Goal: Task Accomplishment & Management: Complete application form

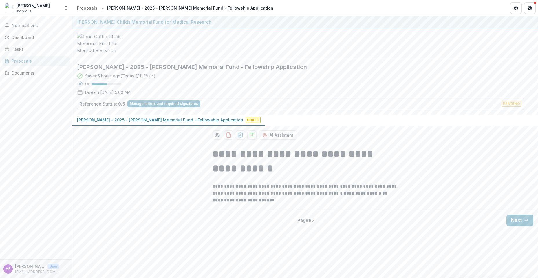
click at [246, 122] on span "Draft" at bounding box center [253, 120] width 15 height 6
click at [518, 226] on button "Next" at bounding box center [520, 220] width 27 height 12
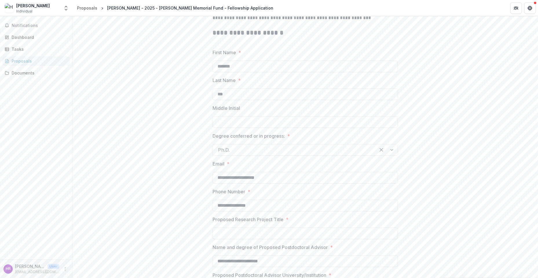
scroll to position [232, 0]
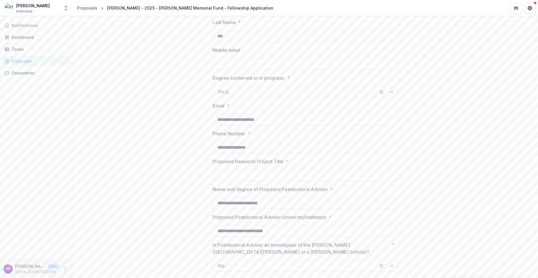
click at [277, 181] on input "Proposed Research Project Title *" at bounding box center [305, 175] width 185 height 12
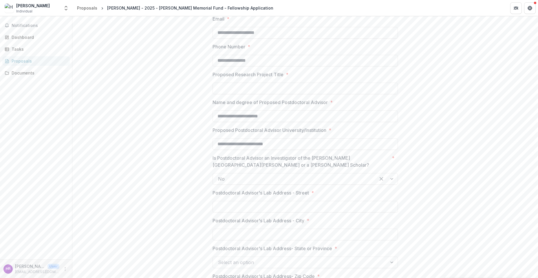
scroll to position [377, 0]
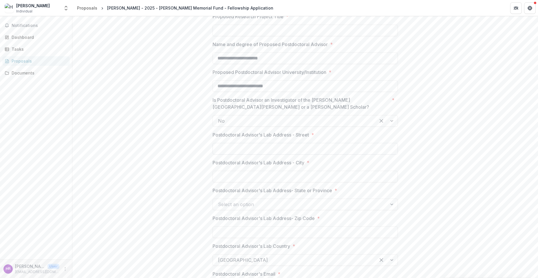
click at [284, 154] on input "Postdoctoral Advisor's Lab Address - Street *" at bounding box center [305, 149] width 185 height 12
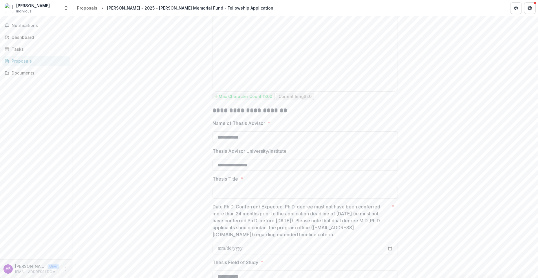
scroll to position [782, 0]
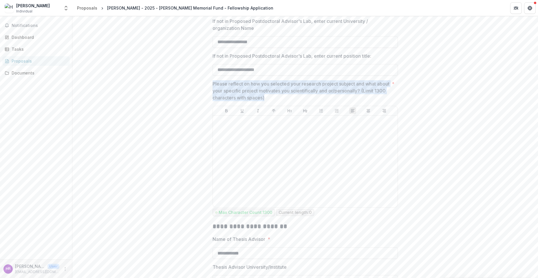
drag, startPoint x: 212, startPoint y: 86, endPoint x: 289, endPoint y: 101, distance: 78.5
copy p "Please reflect on how you selected your research project subject and what about…"
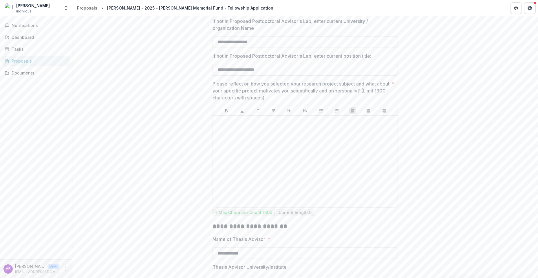
drag, startPoint x: 182, startPoint y: 140, endPoint x: 186, endPoint y: 138, distance: 4.3
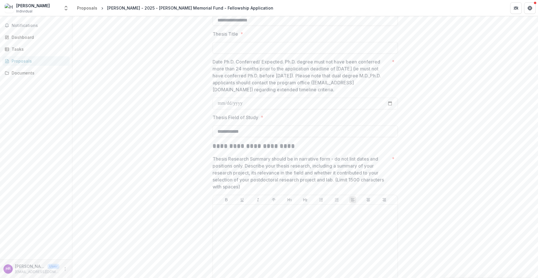
scroll to position [1072, 0]
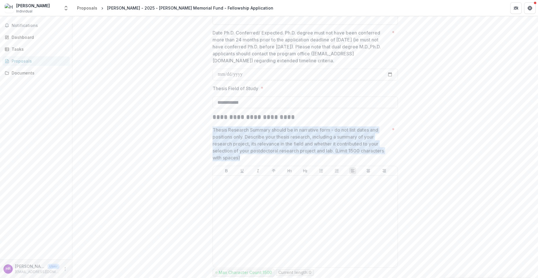
drag, startPoint x: 207, startPoint y: 133, endPoint x: 255, endPoint y: 163, distance: 57.6
click at [255, 163] on div "**********" at bounding box center [305, 227] width 466 height 2314
copy p "Thesis Research Summary should be in narrative form - do not list dates and pos…"
click at [177, 135] on div "**********" at bounding box center [305, 227] width 466 height 2314
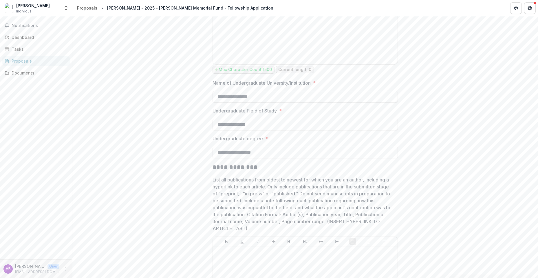
scroll to position [1332, 0]
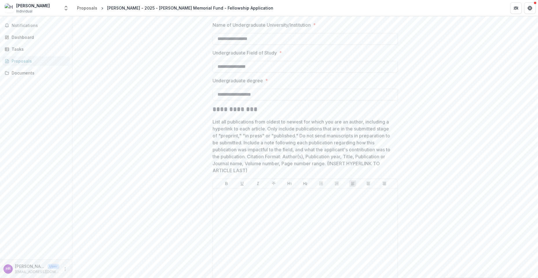
click at [219, 134] on p "List all publications from oldest to newest for which you are an author, includ…" at bounding box center [304, 146] width 182 height 56
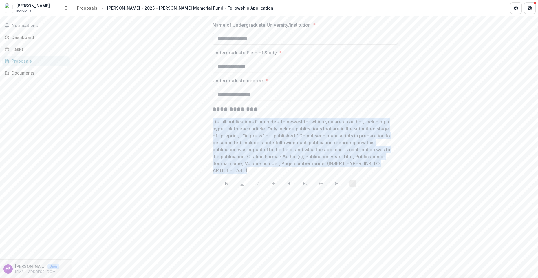
drag, startPoint x: 211, startPoint y: 126, endPoint x: 258, endPoint y: 175, distance: 67.6
copy p "List all publications from oldest to newest for which you are an author, includ…"
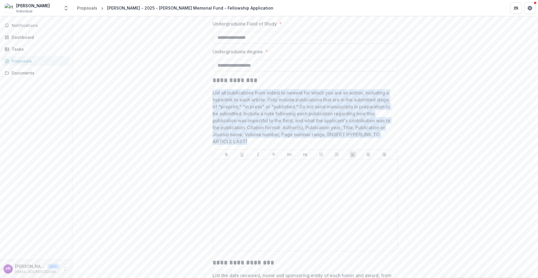
drag, startPoint x: 213, startPoint y: 97, endPoint x: 263, endPoint y: 151, distance: 74.0
click at [263, 151] on div "List all publications from oldest to newest for which you are an author, includ…" at bounding box center [305, 171] width 185 height 164
copy p "List all publications from oldest to newest for which you are an author, includ…"
click at [235, 123] on p "List all publications from oldest to newest for which you are an author, includ…" at bounding box center [304, 117] width 182 height 56
drag, startPoint x: 220, startPoint y: 108, endPoint x: 245, endPoint y: 145, distance: 44.3
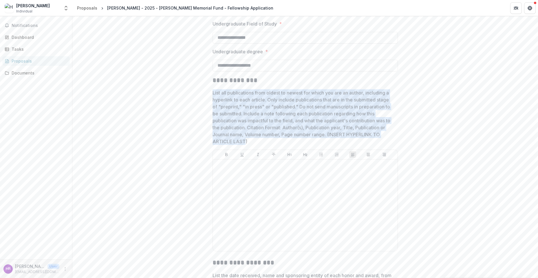
click at [245, 145] on p "List all publications from oldest to newest for which you are an author, includ…" at bounding box center [304, 117] width 182 height 56
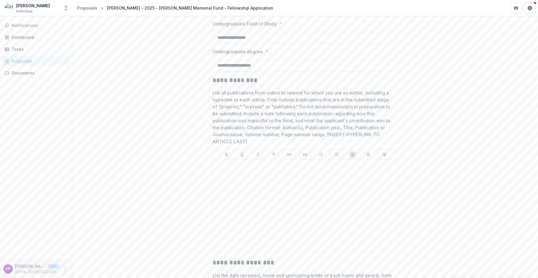
click at [245, 145] on p "List all publications from oldest to newest for which you are an author, includ…" at bounding box center [304, 117] width 182 height 56
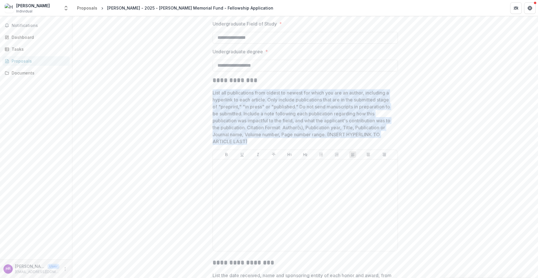
drag, startPoint x: 249, startPoint y: 145, endPoint x: 211, endPoint y: 97, distance: 61.8
copy p "List all publications from oldest to newest for which you are an author, includ…"
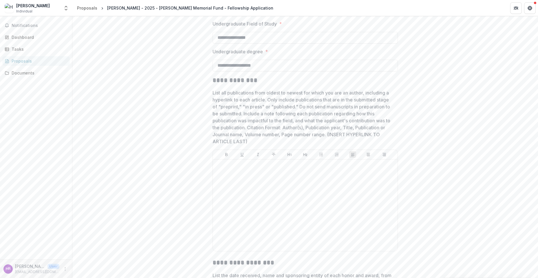
drag, startPoint x: 133, startPoint y: 167, endPoint x: 148, endPoint y: 168, distance: 15.4
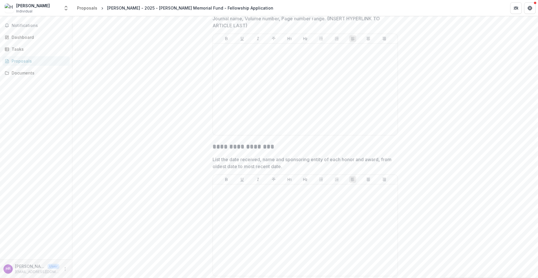
scroll to position [1593, 0]
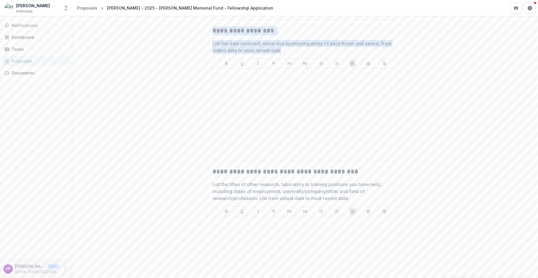
drag, startPoint x: 213, startPoint y: 34, endPoint x: 281, endPoint y: 53, distance: 70.3
copy div "**********"
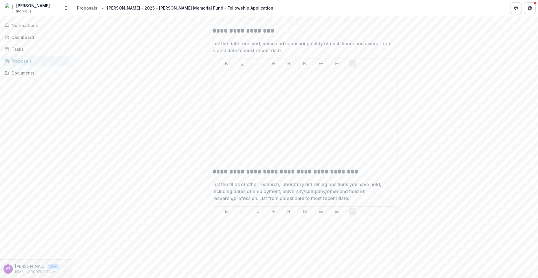
drag, startPoint x: 398, startPoint y: 54, endPoint x: 220, endPoint y: 54, distance: 178.4
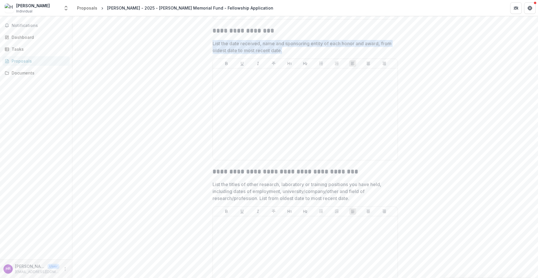
drag, startPoint x: 212, startPoint y: 47, endPoint x: 282, endPoint y: 54, distance: 70.1
click at [282, 54] on p "List the date received, name and sponsoring entity of each honor and award, fro…" at bounding box center [304, 47] width 182 height 14
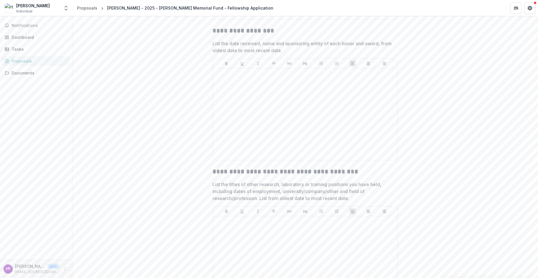
click at [322, 53] on p "List the date received, name and sponsoring entity of each honor and award, fro…" at bounding box center [304, 47] width 182 height 14
click at [282, 54] on p "List the date received, name and sponsoring entity of each honor and award, fro…" at bounding box center [304, 47] width 182 height 14
drag, startPoint x: 282, startPoint y: 54, endPoint x: 242, endPoint y: 48, distance: 40.5
click at [281, 54] on p "List the date received, name and sponsoring entity of each honor and award, fro…" at bounding box center [304, 47] width 182 height 14
click at [235, 48] on p "List the date received, name and sponsoring entity of each honor and award, fro…" at bounding box center [304, 47] width 182 height 14
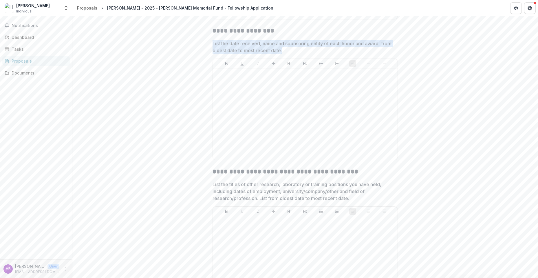
drag, startPoint x: 212, startPoint y: 48, endPoint x: 282, endPoint y: 54, distance: 69.5
click at [282, 54] on p "List the date received, name and sponsoring entity of each honor and award, fro…" at bounding box center [304, 47] width 182 height 14
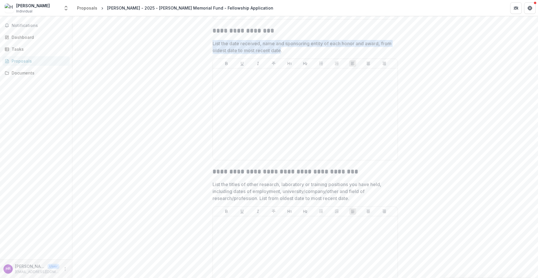
drag, startPoint x: 213, startPoint y: 47, endPoint x: 280, endPoint y: 55, distance: 67.7
click at [280, 54] on p "List the date received, name and sponsoring entity of each honor and award, fro…" at bounding box center [304, 47] width 182 height 14
drag, startPoint x: 289, startPoint y: 54, endPoint x: 241, endPoint y: 54, distance: 47.5
click at [241, 54] on p "List the date received, name and sponsoring entity of each honor and award, fro…" at bounding box center [304, 47] width 182 height 14
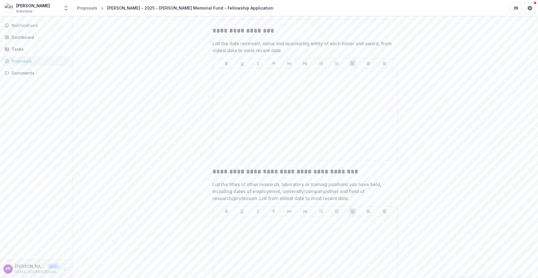
click at [242, 52] on p "List the date received, name and sponsoring entity of each honor and award, fro…" at bounding box center [304, 47] width 182 height 14
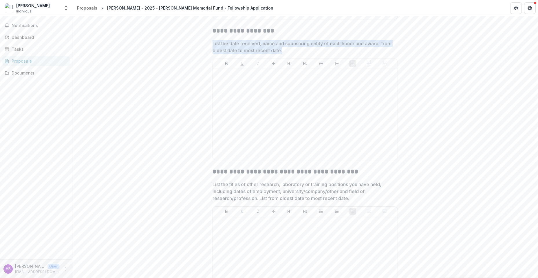
drag, startPoint x: 212, startPoint y: 48, endPoint x: 282, endPoint y: 54, distance: 69.4
click at [282, 54] on p "List the date received, name and sponsoring entity of each honor and award, fro…" at bounding box center [304, 47] width 182 height 14
copy p "List the date received, name and sponsoring entity of each honor and award, fro…"
drag, startPoint x: 273, startPoint y: 54, endPoint x: 205, endPoint y: 44, distance: 69.4
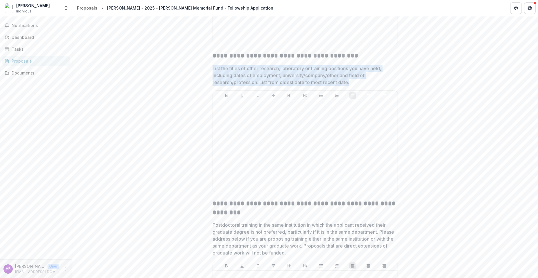
copy p "List the titles of other research, laboratory or training positions you have he…"
drag, startPoint x: 212, startPoint y: 71, endPoint x: 367, endPoint y: 84, distance: 155.2
click at [352, 86] on p "List the titles of other research, laboratory or training positions you have he…" at bounding box center [304, 75] width 182 height 21
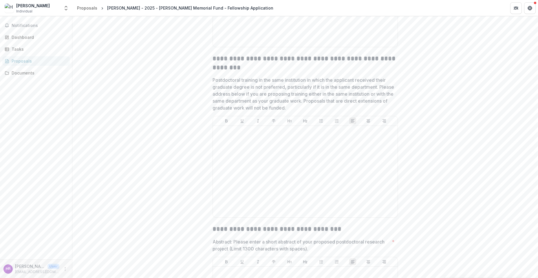
scroll to position [1883, 0]
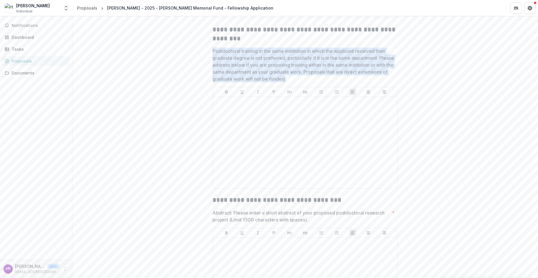
copy p "Postdoctoral training in the same institution in which the applicant received t…"
drag, startPoint x: 212, startPoint y: 56, endPoint x: 317, endPoint y: 83, distance: 108.5
click at [317, 82] on p "Postdoctoral training in the same institution in which the applicant received t…" at bounding box center [304, 65] width 182 height 35
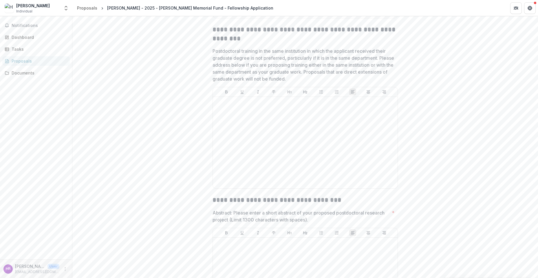
drag, startPoint x: 181, startPoint y: 123, endPoint x: 205, endPoint y: 142, distance: 30.4
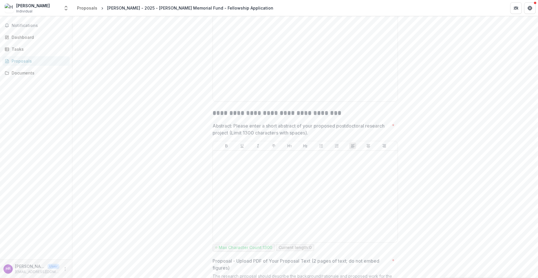
scroll to position [2028, 0]
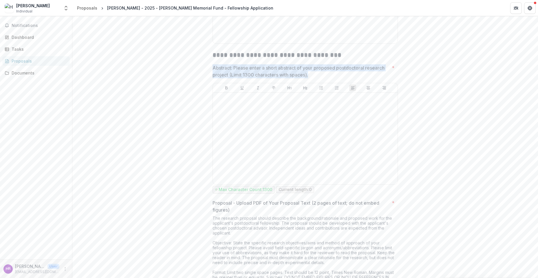
copy p "Abstract: Please enter a short abstract of your proposed postdoctoral research …"
drag, startPoint x: 213, startPoint y: 71, endPoint x: 312, endPoint y: 77, distance: 98.6
click at [312, 77] on p "Abstract: Please enter a short abstract of your proposed postdoctoral research …" at bounding box center [301, 71] width 177 height 14
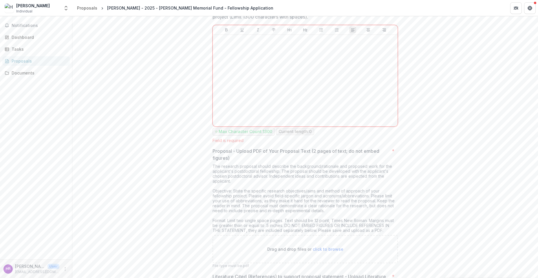
scroll to position [2143, 0]
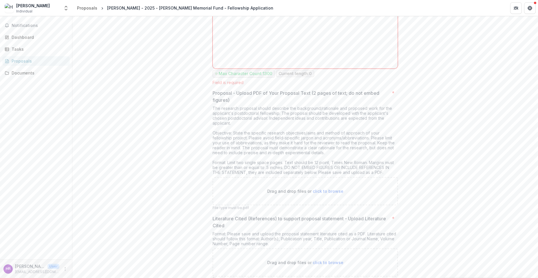
click at [229, 103] on p "Proposal - Upload PDF of Your Proposal Text (2 pages of text; do not embed figu…" at bounding box center [301, 97] width 177 height 14
click at [216, 98] on p "Proposal - Upload PDF of Your Proposal Text (2 pages of text; do not embed figu…" at bounding box center [301, 97] width 177 height 14
drag, startPoint x: 211, startPoint y: 98, endPoint x: 381, endPoint y: 177, distance: 188.0
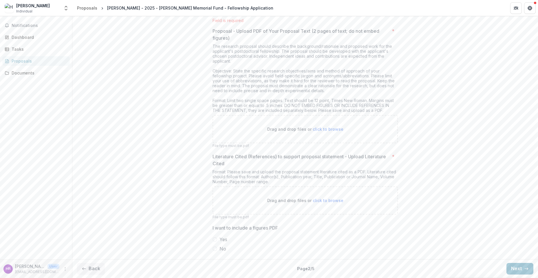
click at [213, 158] on p "Literature Cited (References) to support proposal statement - Upload Literature…" at bounding box center [301, 160] width 177 height 14
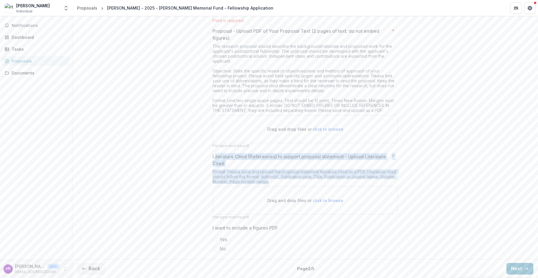
drag, startPoint x: 214, startPoint y: 159, endPoint x: 277, endPoint y: 182, distance: 67.1
click at [277, 182] on div "Literature Cited (References) to support proposal statement - Upload Literature…" at bounding box center [305, 186] width 185 height 67
click at [219, 161] on p "Literature Cited (References) to support proposal statement - Upload Literature…" at bounding box center [301, 160] width 177 height 14
drag, startPoint x: 212, startPoint y: 157, endPoint x: 269, endPoint y: 181, distance: 61.5
click at [269, 181] on div "Literature Cited (References) to support proposal statement - Upload Literature…" at bounding box center [305, 186] width 185 height 67
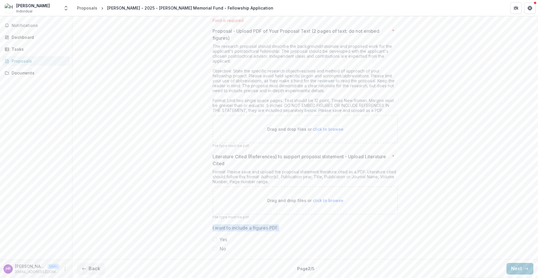
drag, startPoint x: 213, startPoint y: 228, endPoint x: 269, endPoint y: 251, distance: 59.8
drag, startPoint x: 188, startPoint y: 210, endPoint x: 210, endPoint y: 209, distance: 22.3
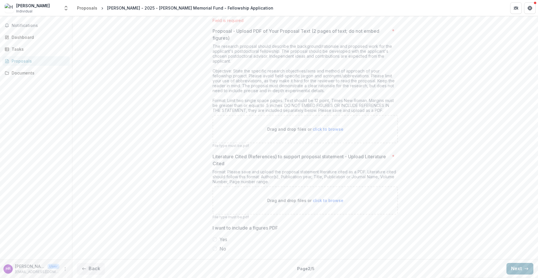
click at [517, 272] on button "Next" at bounding box center [520, 269] width 27 height 12
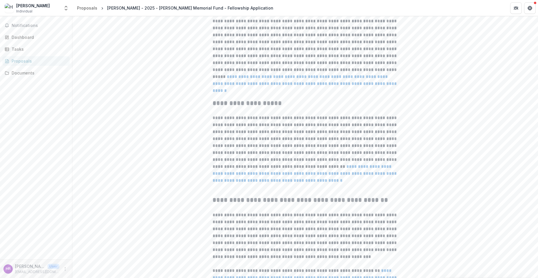
scroll to position [191, 0]
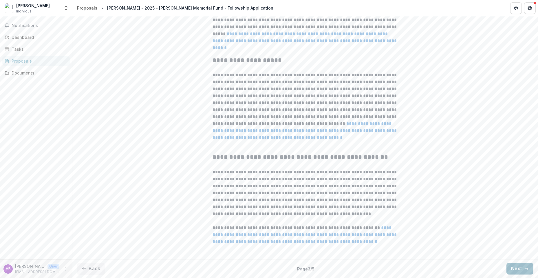
click at [522, 270] on button "Next" at bounding box center [520, 269] width 27 height 12
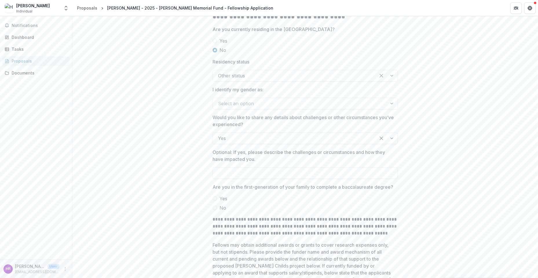
scroll to position [0, 0]
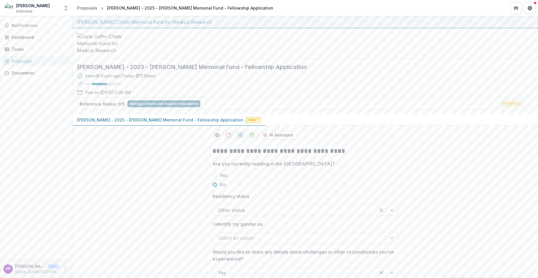
click at [160, 107] on button "Manage letters and required signatures" at bounding box center [163, 103] width 73 height 7
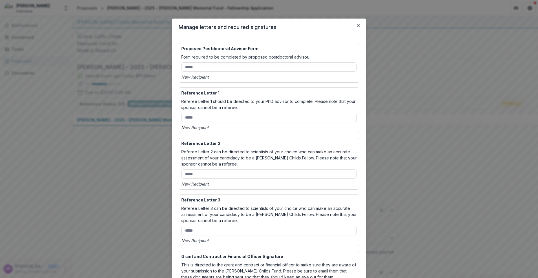
click at [402, 102] on div "Manage letters and required signatures Proposed Postdoctoral Advisor Form Form …" at bounding box center [269, 139] width 538 height 278
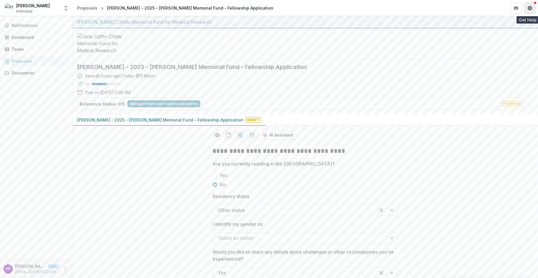
click at [532, 8] on icon "Get Help" at bounding box center [531, 7] width 1 height 1
click at [528, 7] on icon "Get Help" at bounding box center [528, 7] width 1 height 1
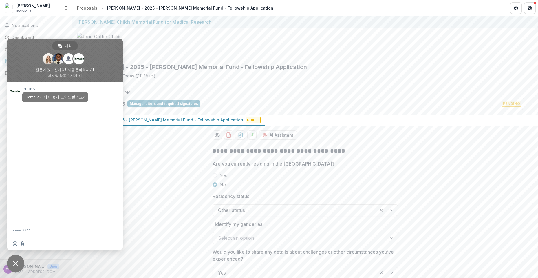
click at [13, 267] on span "채팅 닫기" at bounding box center [15, 263] width 17 height 17
